Goal: Navigation & Orientation: Find specific page/section

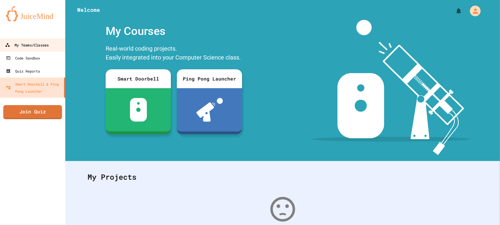
click at [16, 47] on div "My Teams/Classes" at bounding box center [27, 45] width 44 height 7
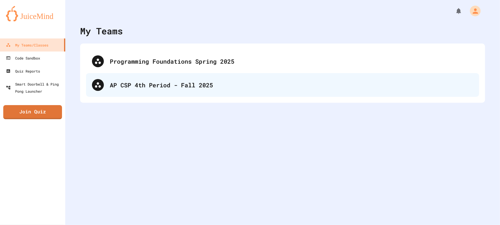
click at [155, 92] on div "AP CSP 4th Period - Fall 2025" at bounding box center [282, 85] width 393 height 24
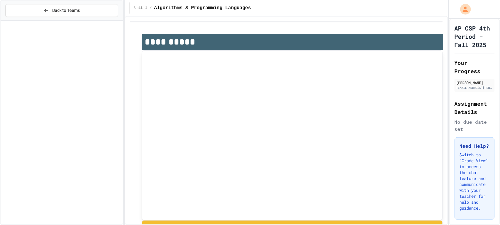
scroll to position [340, 0]
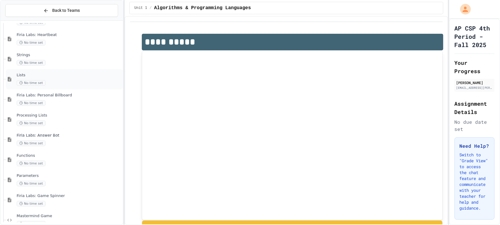
click at [53, 82] on div "No time set" at bounding box center [69, 83] width 105 height 6
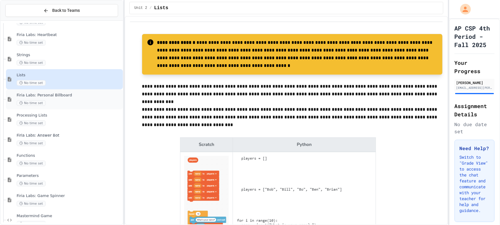
click at [83, 101] on div "No time set" at bounding box center [69, 104] width 105 height 6
